Goal: Navigation & Orientation: Find specific page/section

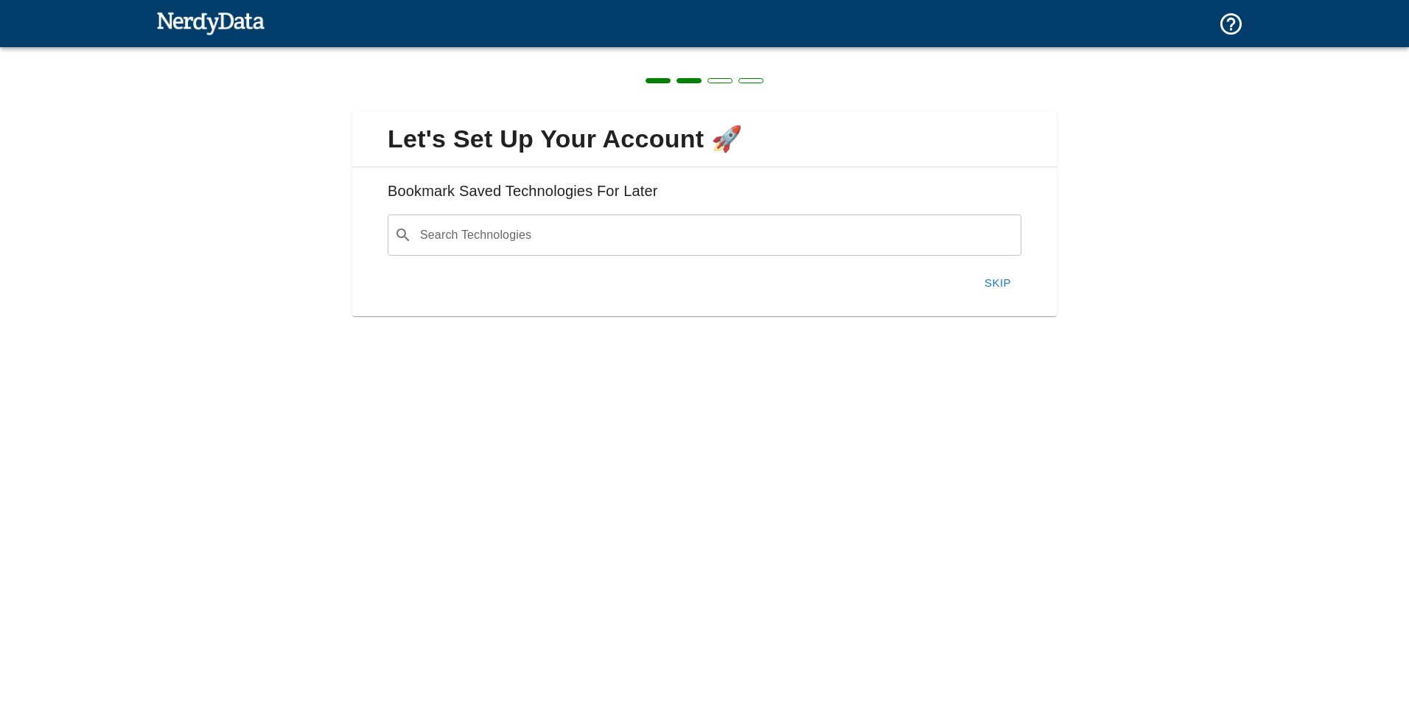
click at [987, 283] on button "Skip" at bounding box center [997, 282] width 47 height 31
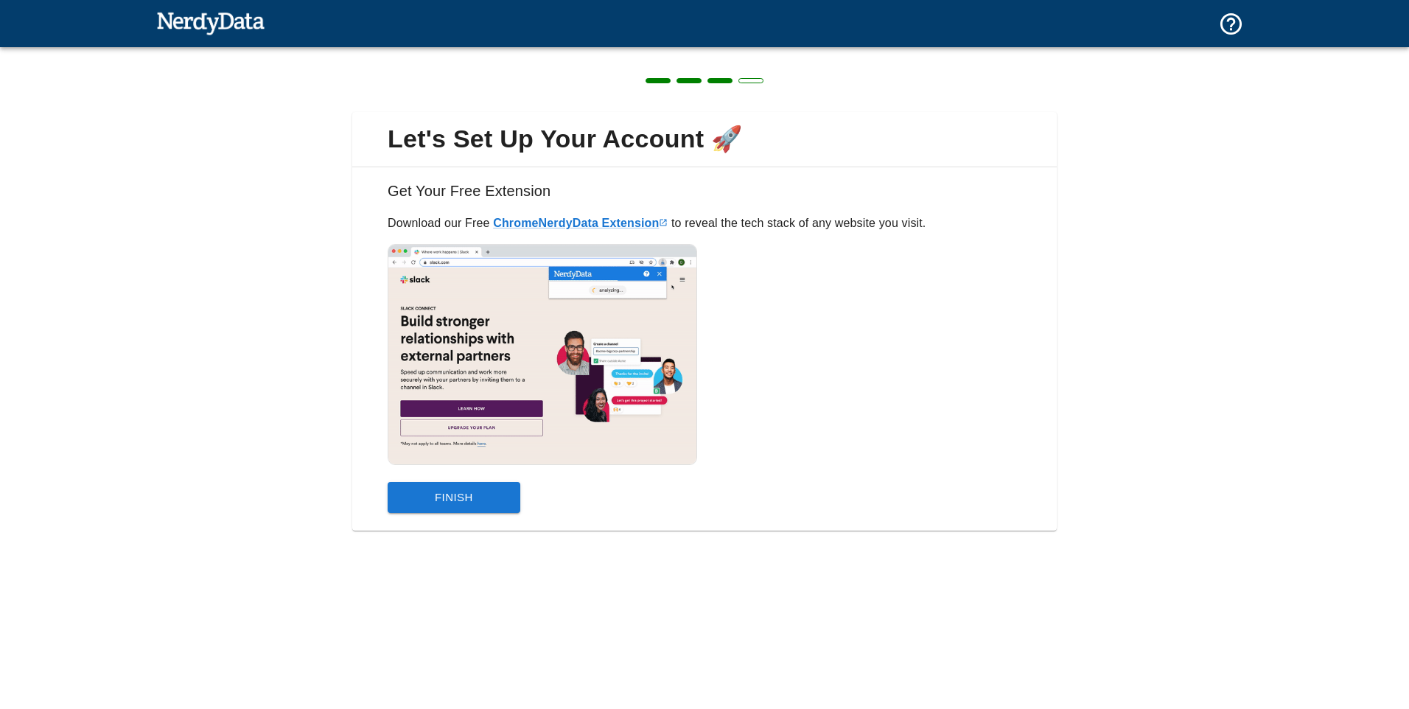
click at [457, 494] on button "Finish" at bounding box center [453, 497] width 133 height 31
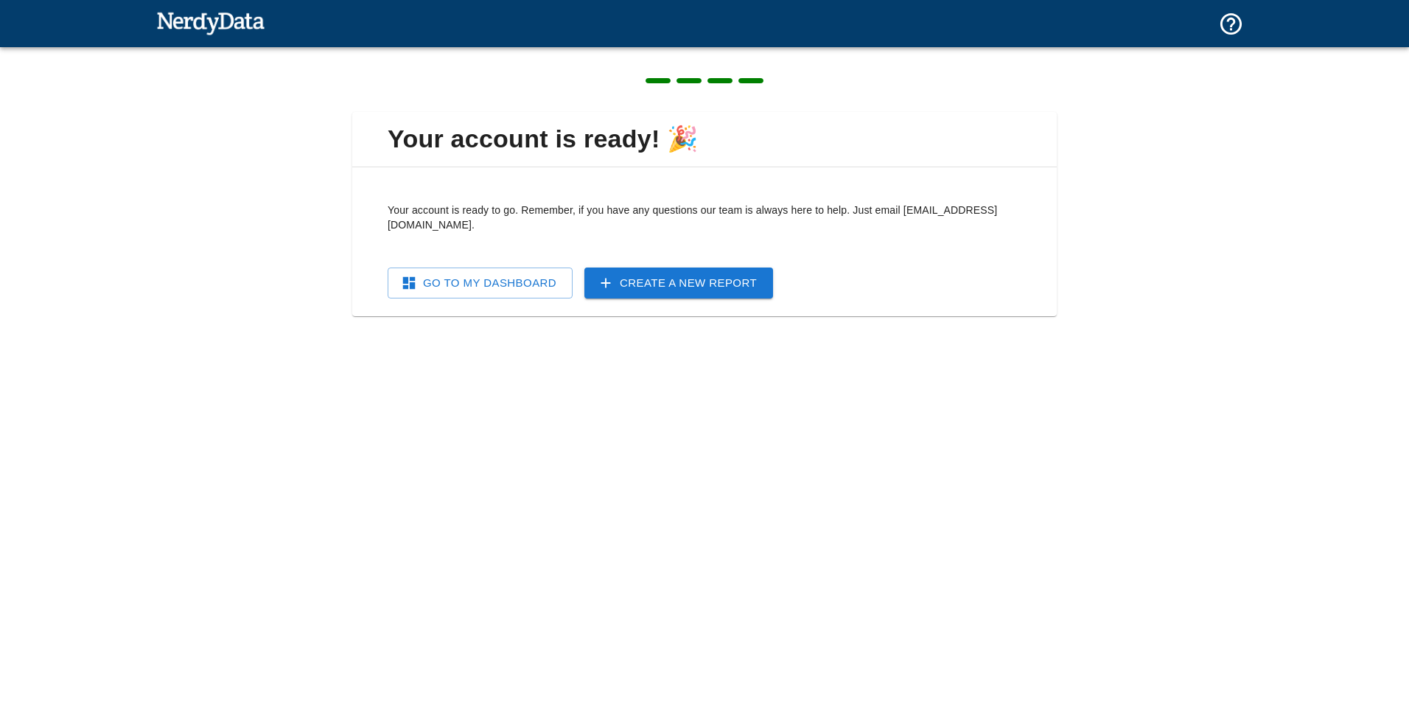
click at [525, 273] on link "Go To My Dashboard" at bounding box center [479, 282] width 185 height 31
